Goal: Information Seeking & Learning: Understand process/instructions

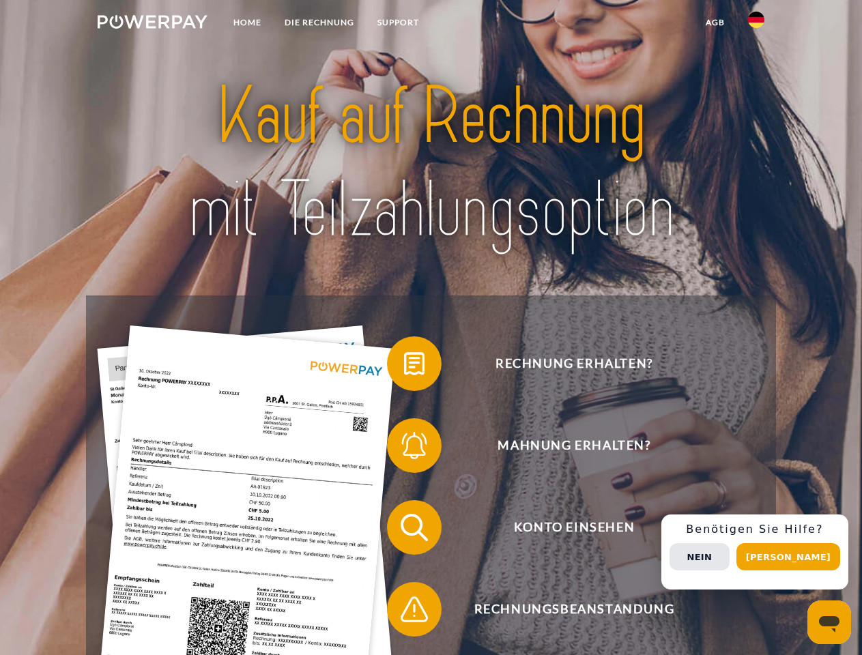
click at [152, 24] on img at bounding box center [153, 22] width 110 height 14
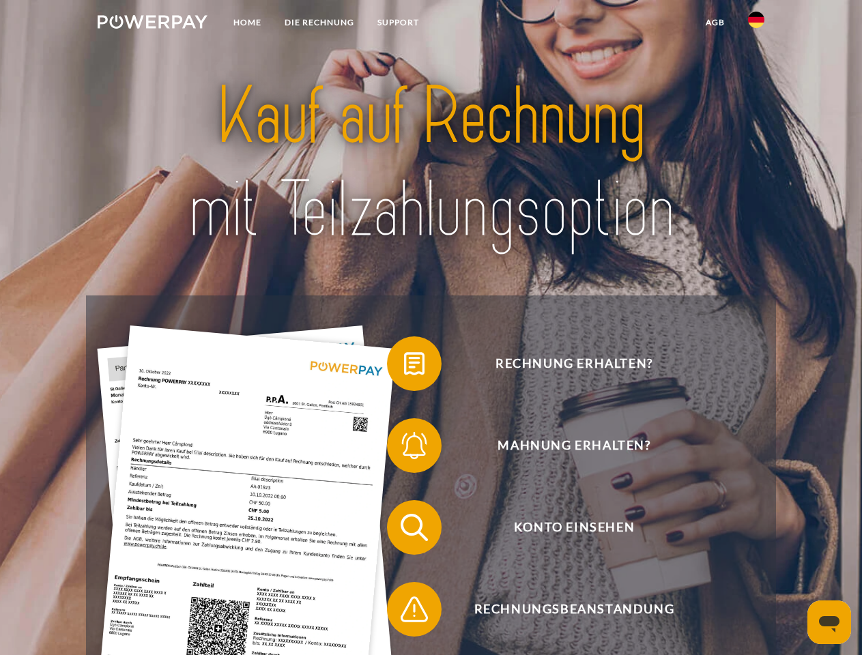
click at [756, 24] on img at bounding box center [756, 20] width 16 height 16
click at [715, 23] on link "agb" at bounding box center [715, 22] width 42 height 25
click at [404, 367] on span at bounding box center [394, 364] width 68 height 68
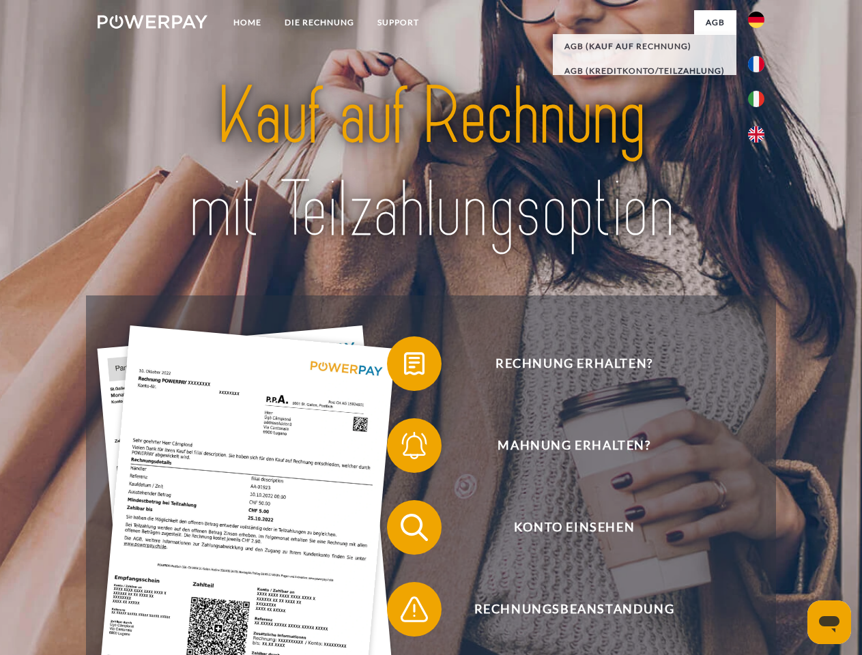
click at [404, 448] on span at bounding box center [394, 446] width 68 height 68
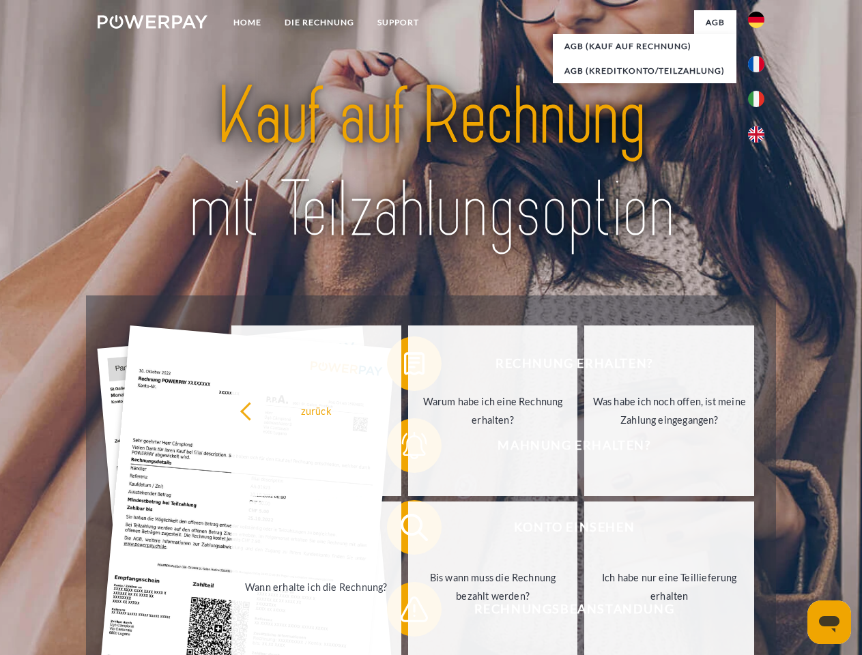
click at [408, 530] on link "Bis wann muss die Rechnung bezahlt werden?" at bounding box center [493, 587] width 170 height 171
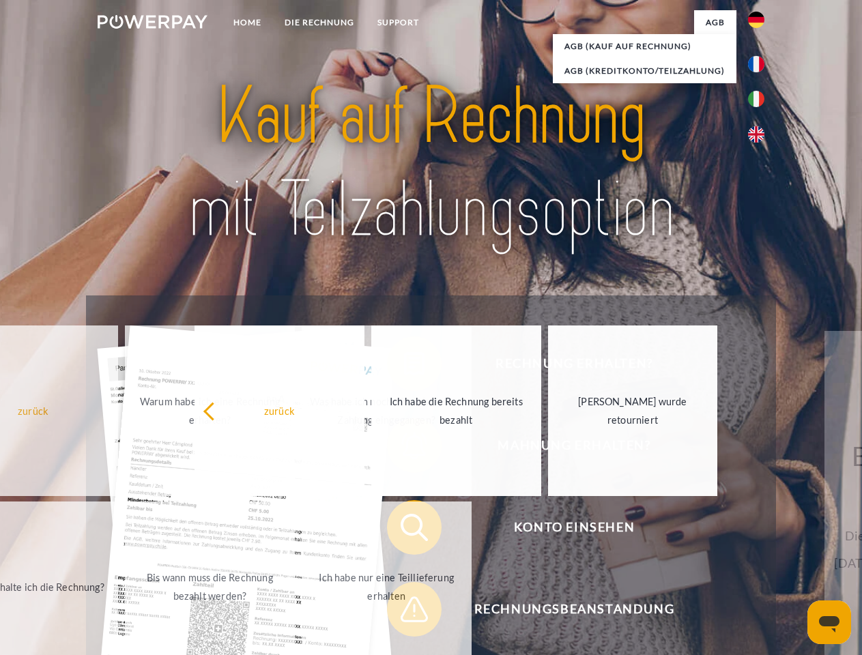
click at [404, 612] on span at bounding box center [394, 609] width 68 height 68
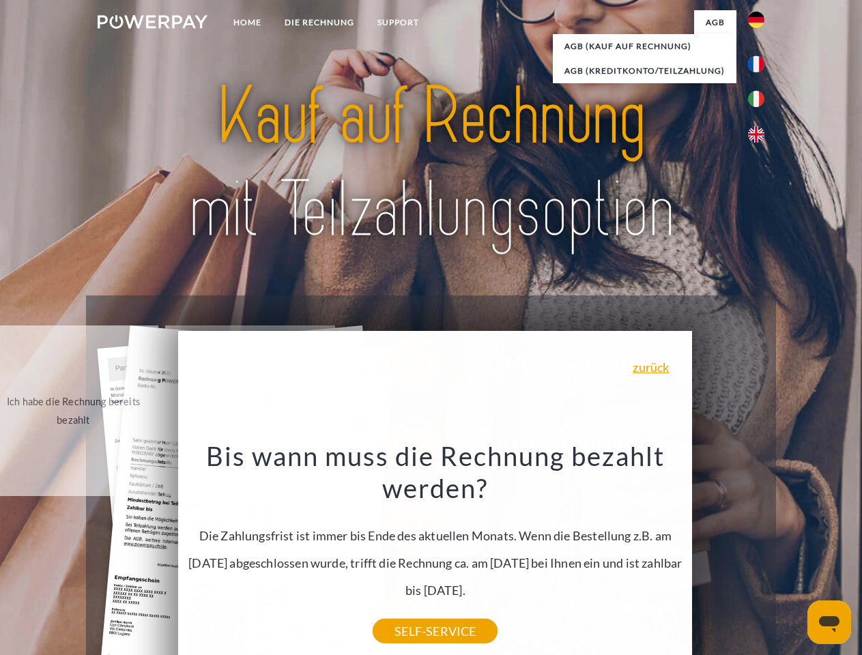
click at [760, 552] on div "Rechnung erhalten? Mahnung erhalten? Konto einsehen" at bounding box center [430, 569] width 689 height 546
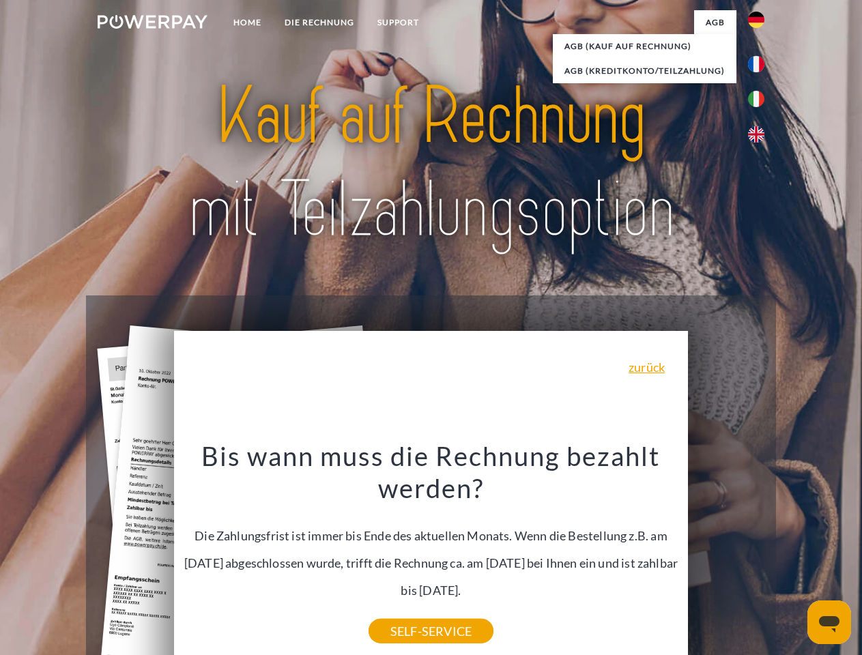
click at [726, 555] on span "Konto einsehen" at bounding box center [574, 527] width 334 height 55
click at [793, 557] on header "Home DIE RECHNUNG SUPPORT" at bounding box center [431, 471] width 862 height 943
